Goal: Information Seeking & Learning: Find specific page/section

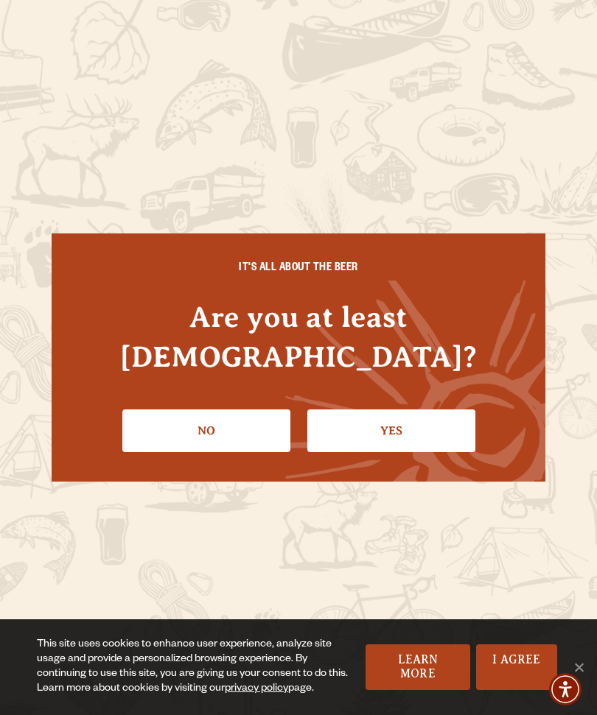
click at [406, 415] on link "Yes" at bounding box center [391, 431] width 168 height 43
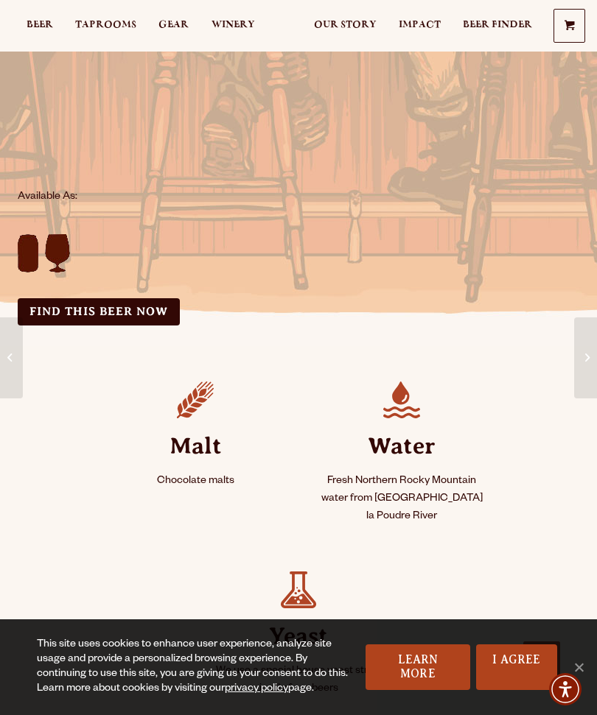
scroll to position [407, 0]
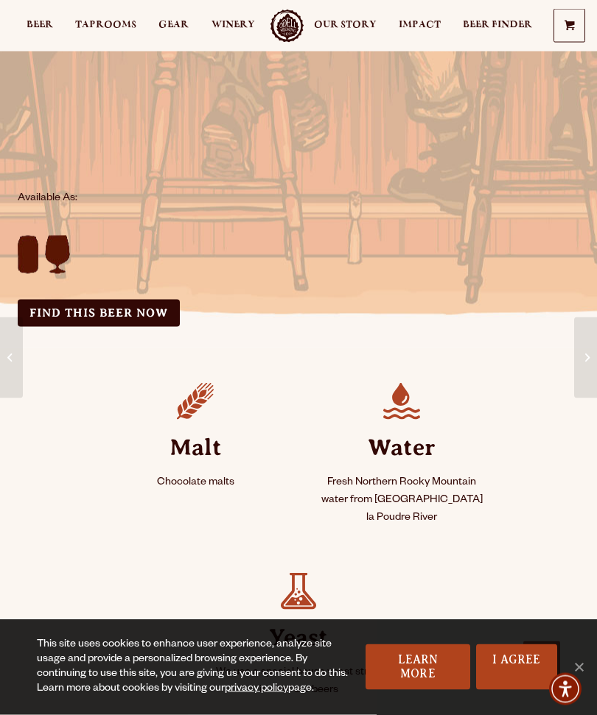
click at [152, 300] on link "Find this Beer Now" at bounding box center [99, 313] width 162 height 27
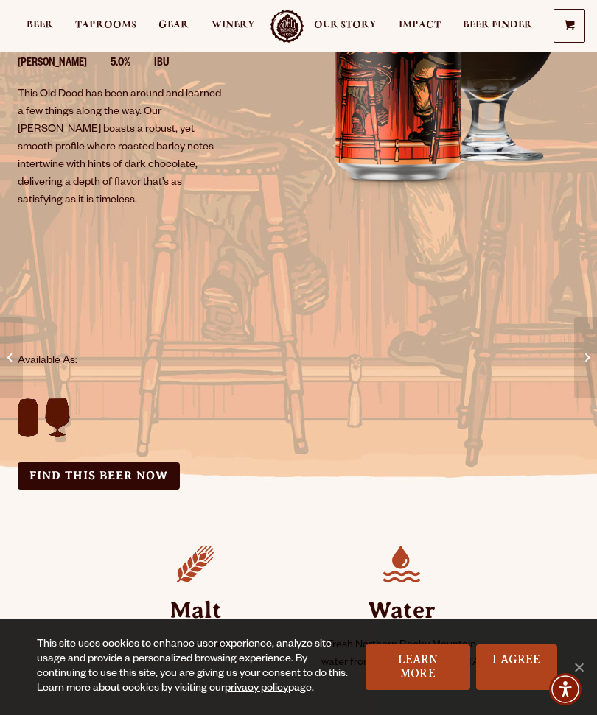
scroll to position [234, 0]
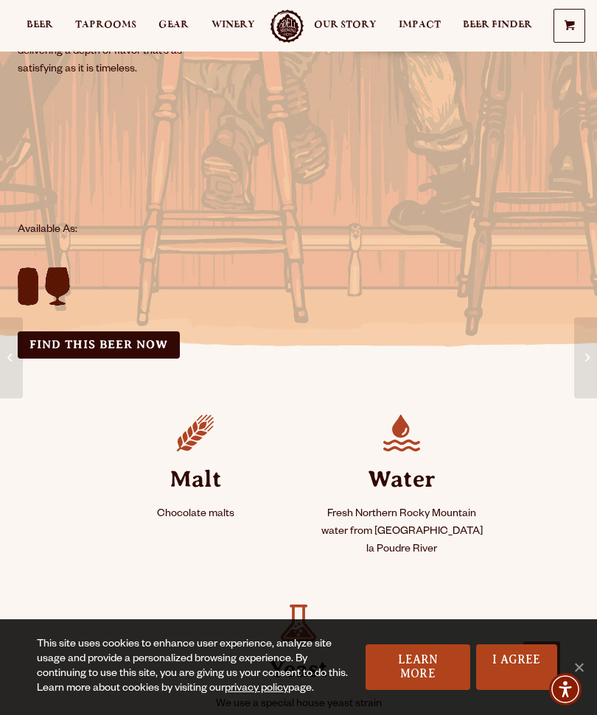
scroll to position [378, 0]
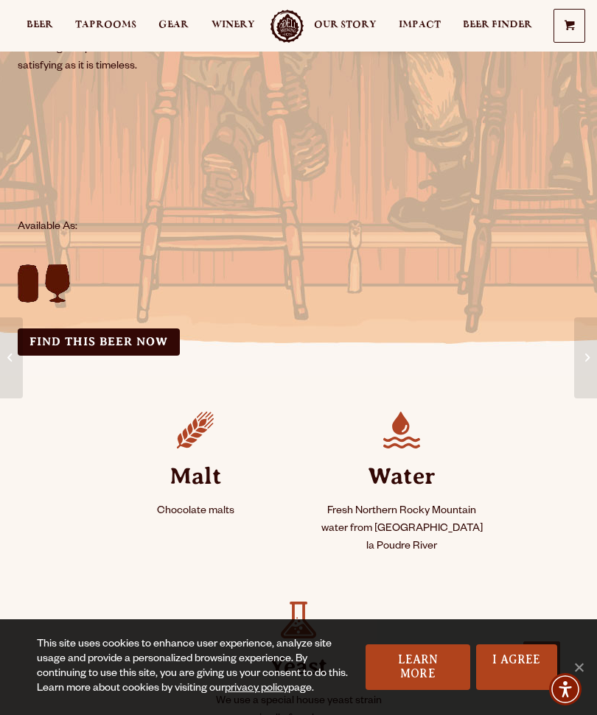
click at [132, 329] on link "Find this Beer Now" at bounding box center [99, 342] width 162 height 27
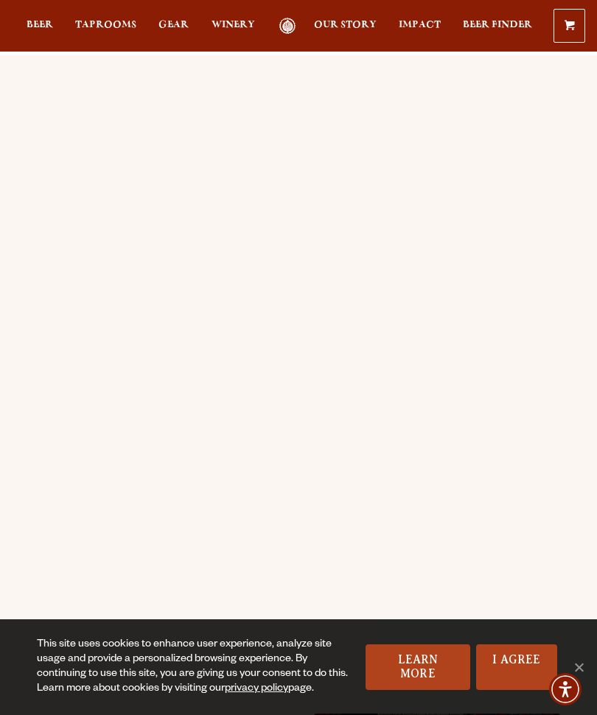
scroll to position [26, 0]
